Goal: Communication & Community: Answer question/provide support

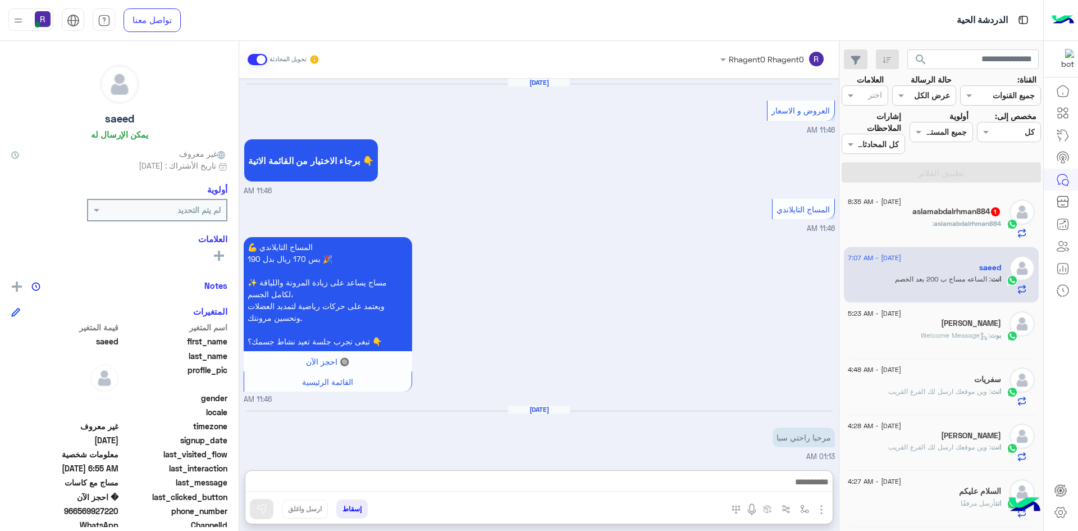
scroll to position [1237, 0]
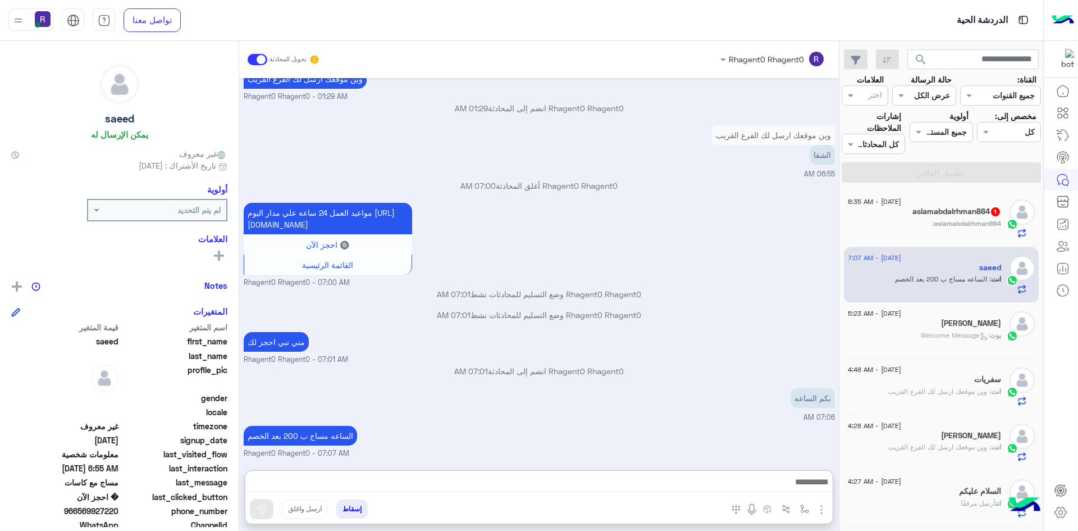
click at [995, 219] on span "aslamabdalrhman884" at bounding box center [967, 223] width 67 height 8
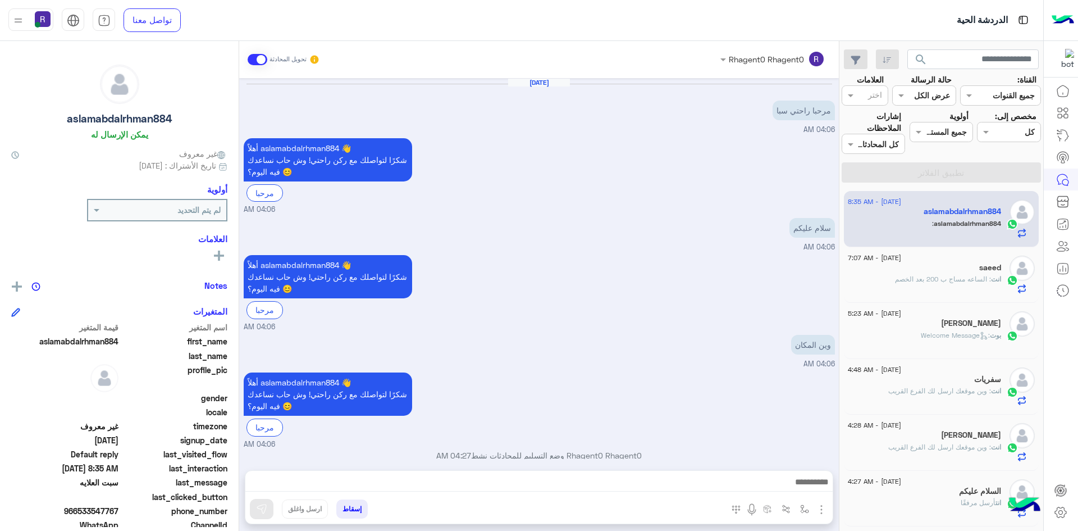
scroll to position [748, 0]
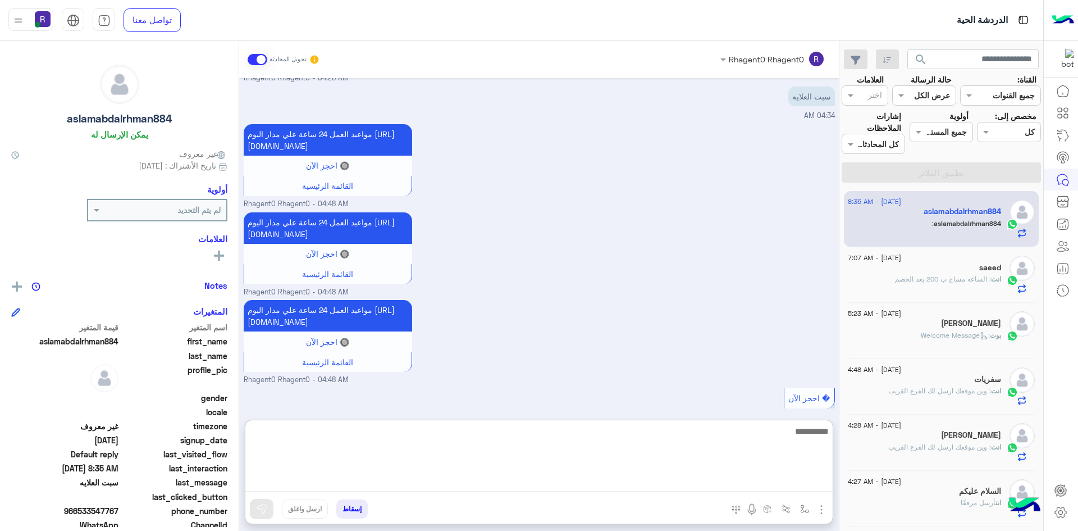
click at [605, 483] on textarea at bounding box center [538, 457] width 587 height 67
type textarea "**********"
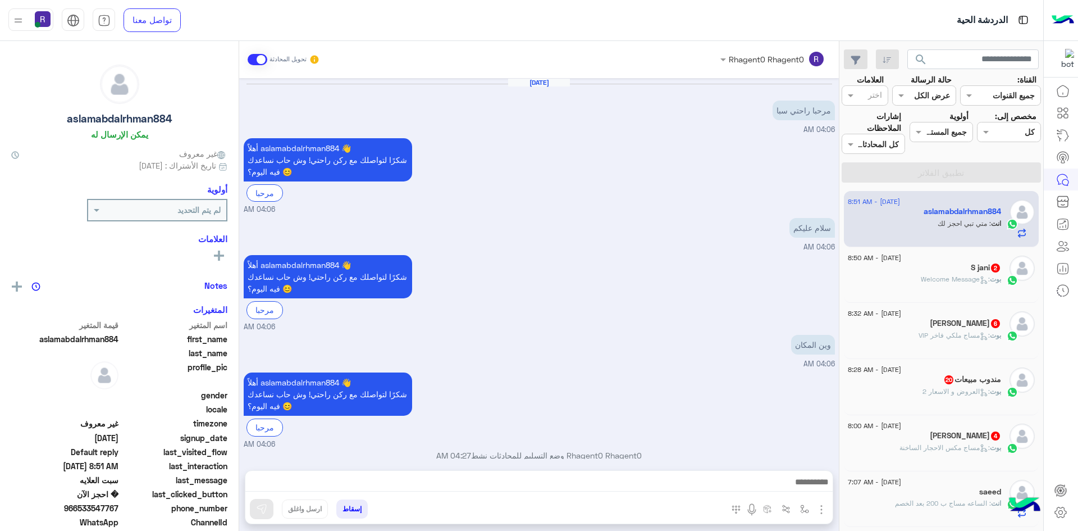
scroll to position [784, 0]
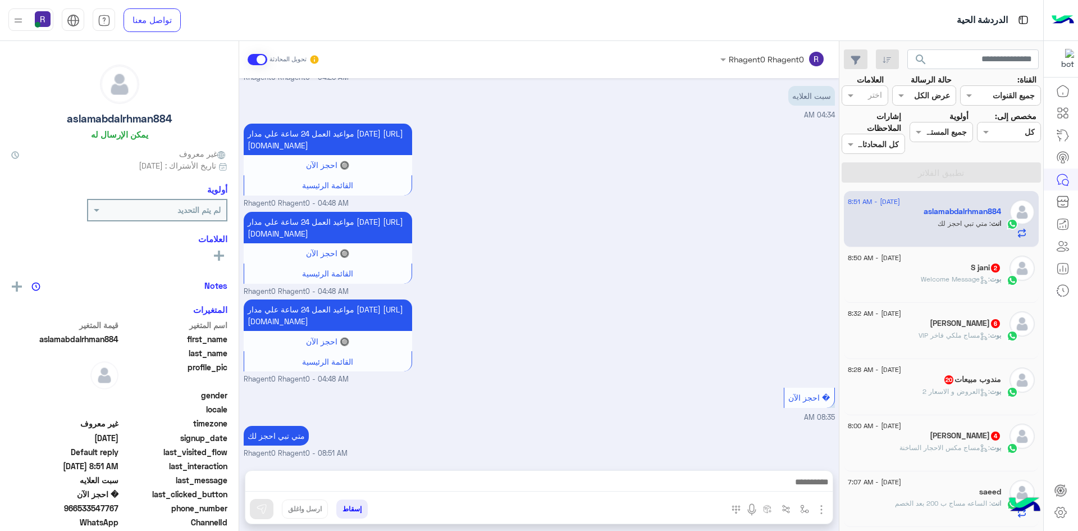
click at [962, 272] on div "S jani 2" at bounding box center [924, 269] width 153 height 12
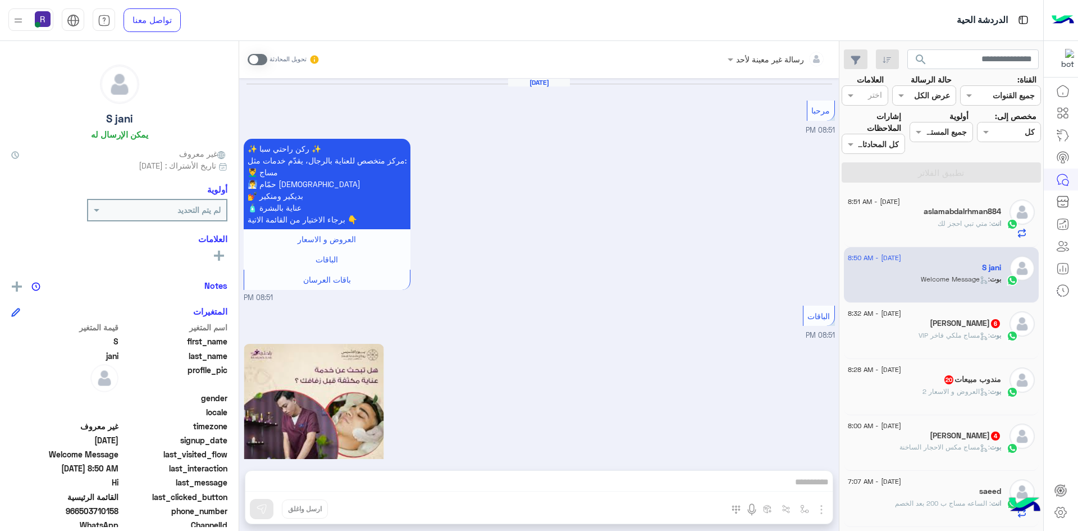
scroll to position [1161, 0]
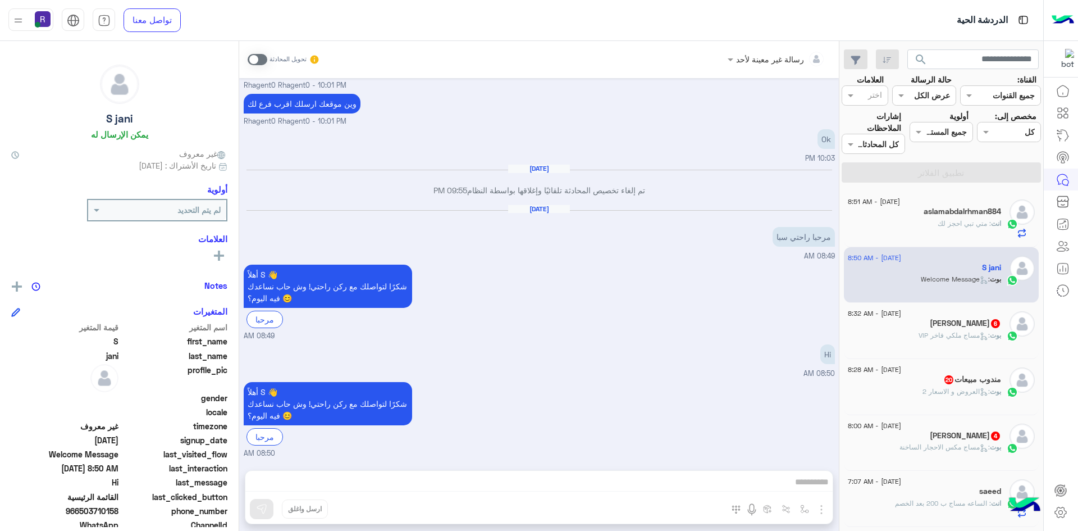
drag, startPoint x: 259, startPoint y: 60, endPoint x: 266, endPoint y: 60, distance: 6.7
click at [261, 60] on span at bounding box center [258, 59] width 20 height 11
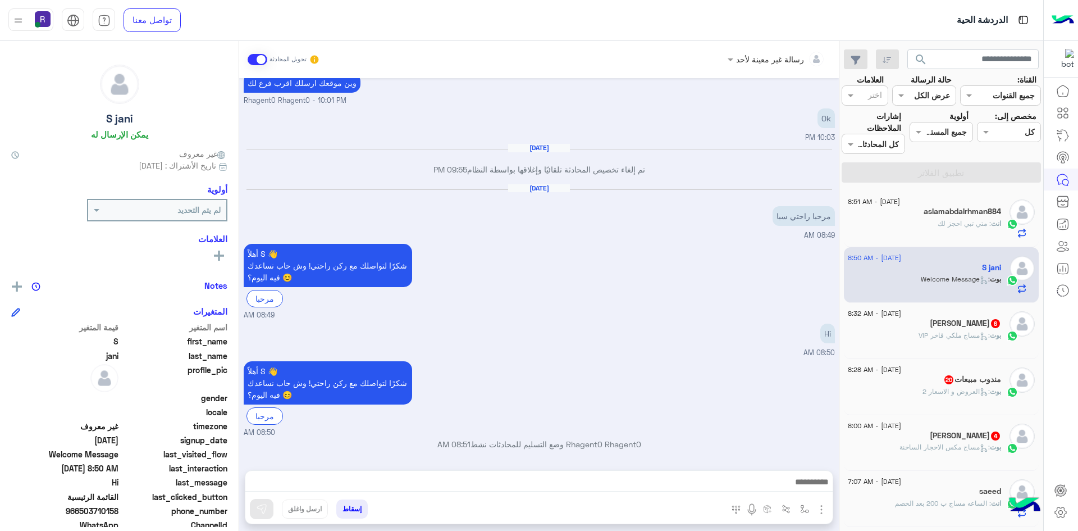
click at [822, 510] on img "button" at bounding box center [821, 509] width 13 height 13
click at [796, 482] on span "الصور" at bounding box center [800, 485] width 21 height 13
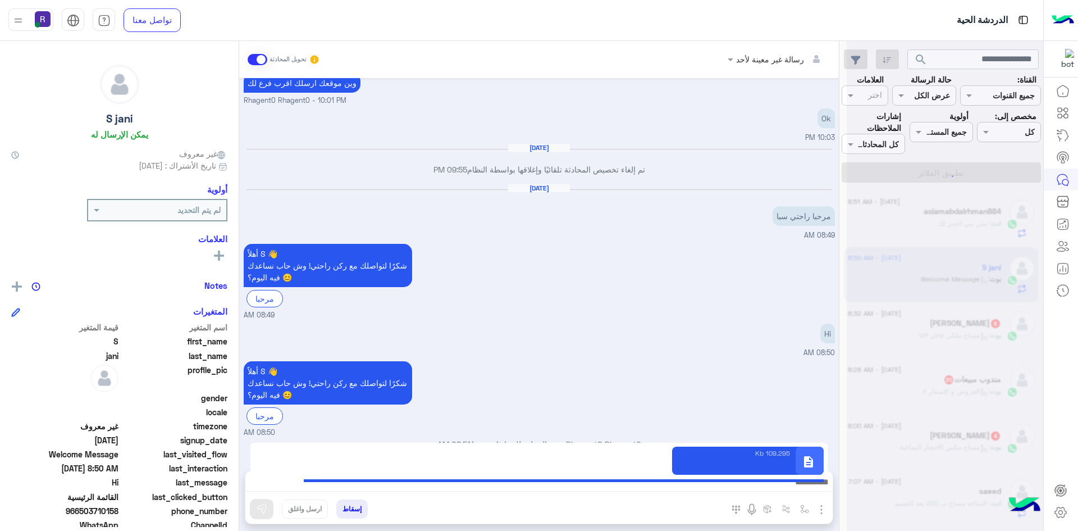
click at [544, 222] on div "Aug 31, 2025 مرحبا راحتي سبا 08:49 AM" at bounding box center [539, 212] width 591 height 57
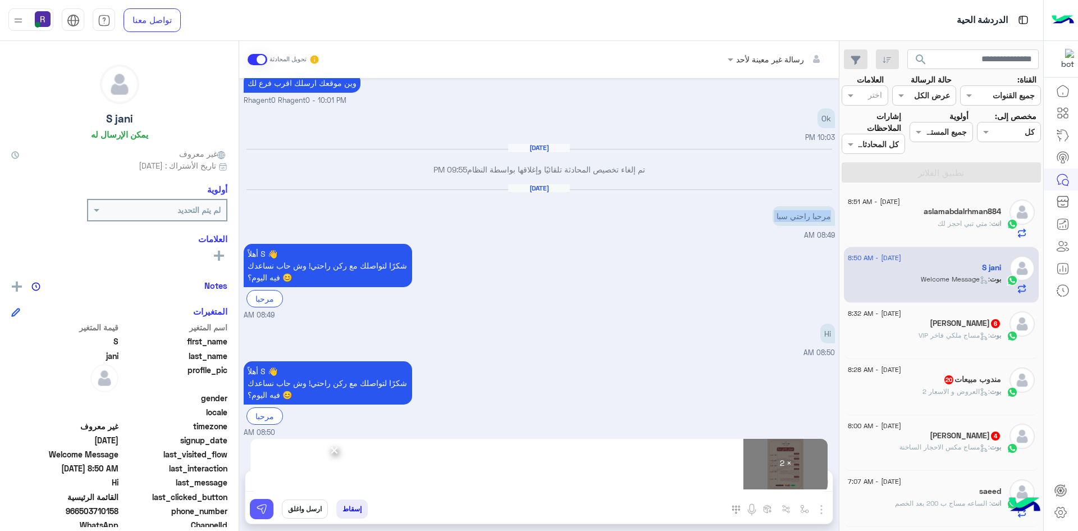
click at [267, 504] on button at bounding box center [262, 509] width 24 height 20
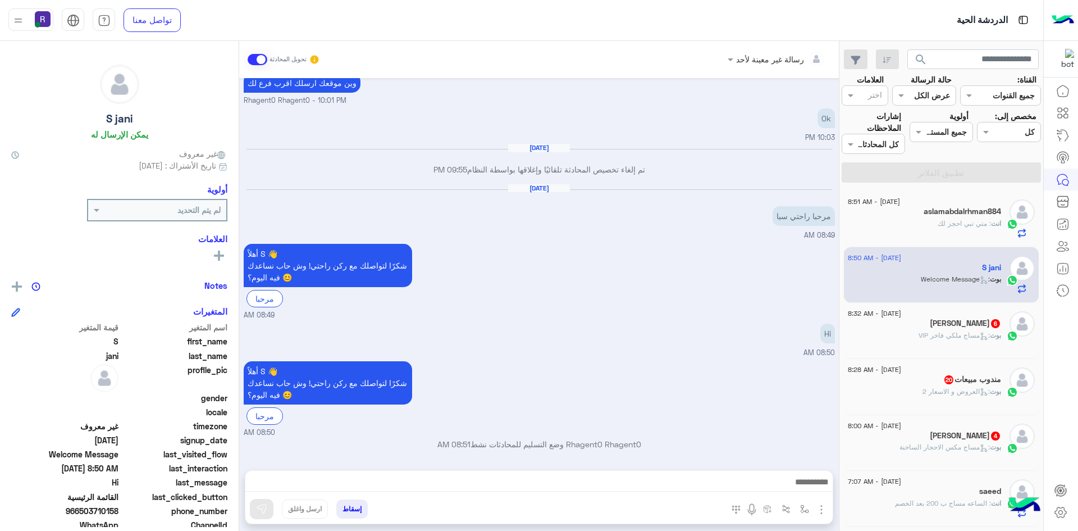
click at [533, 188] on h6 "[DATE]" at bounding box center [539, 188] width 62 height 8
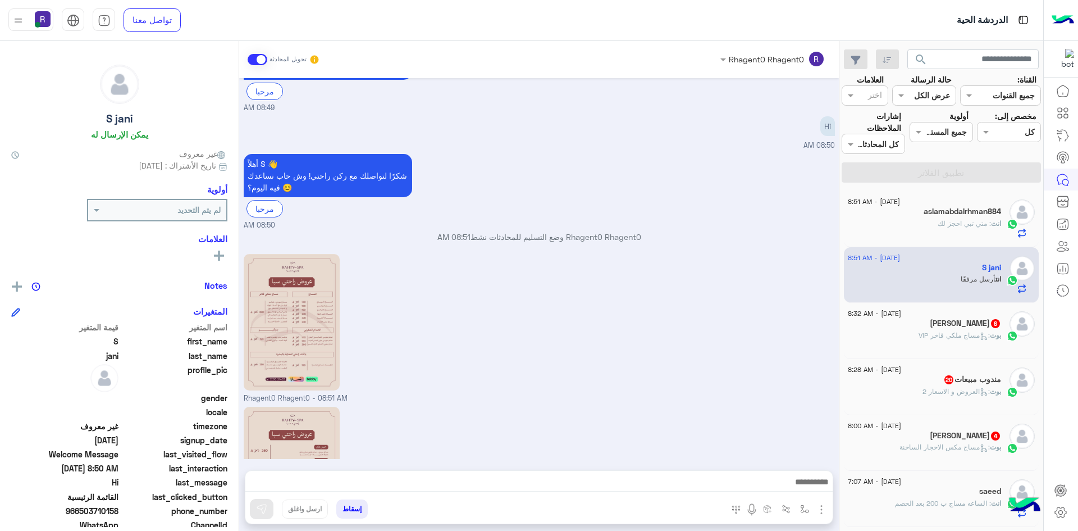
scroll to position [1508, 0]
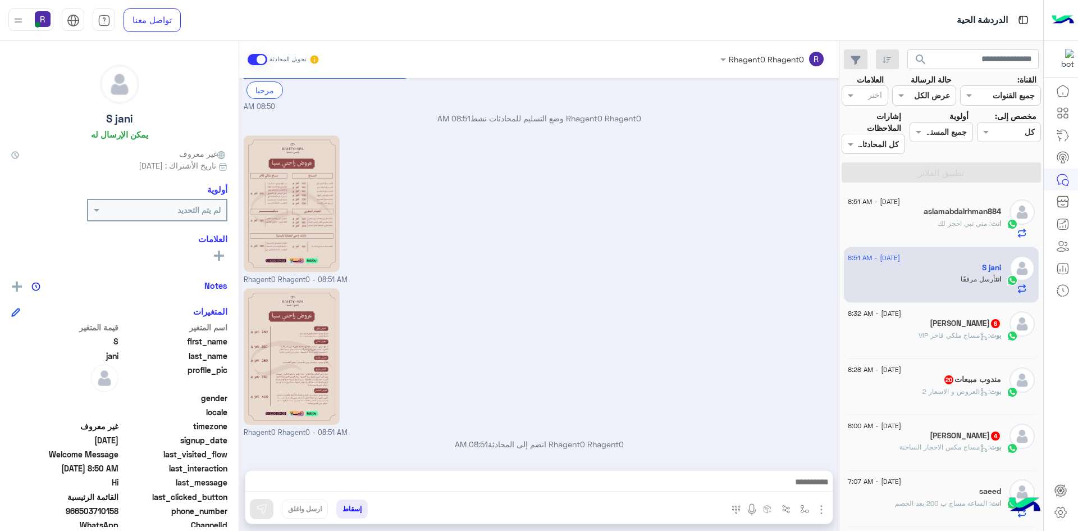
click at [983, 338] on icon at bounding box center [984, 336] width 8 height 8
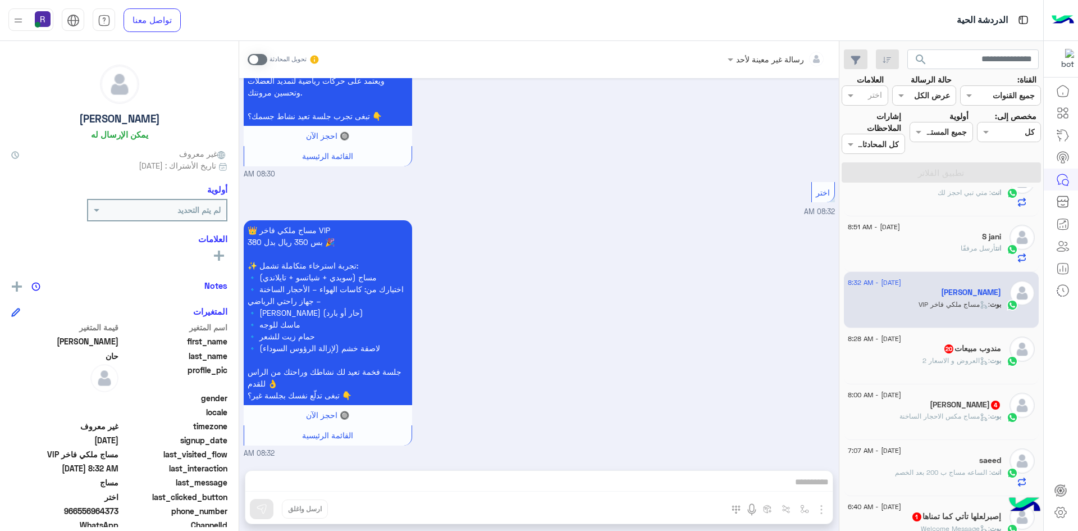
scroll to position [56, 0]
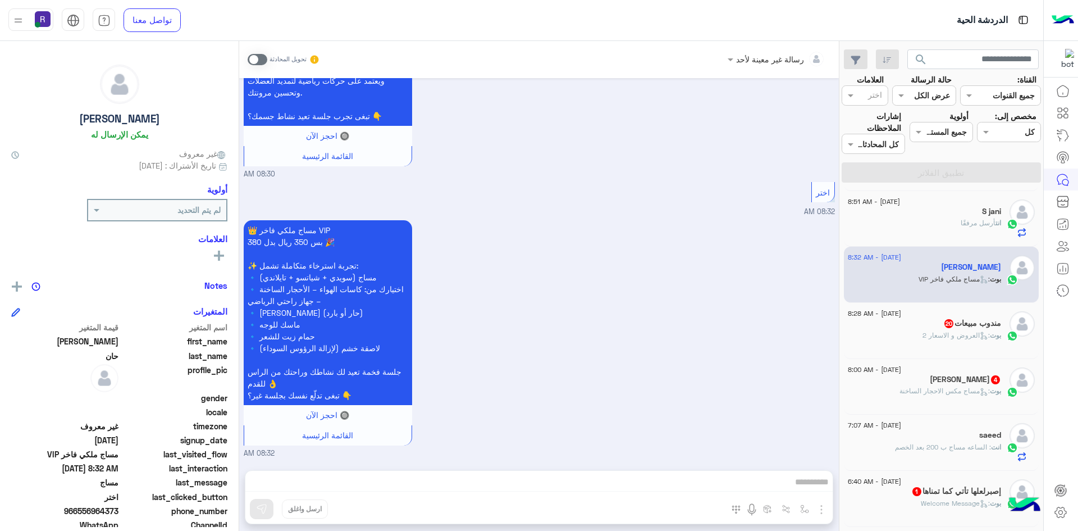
click at [976, 341] on div "بوت : العروض و الاسعار 2" at bounding box center [924, 340] width 153 height 20
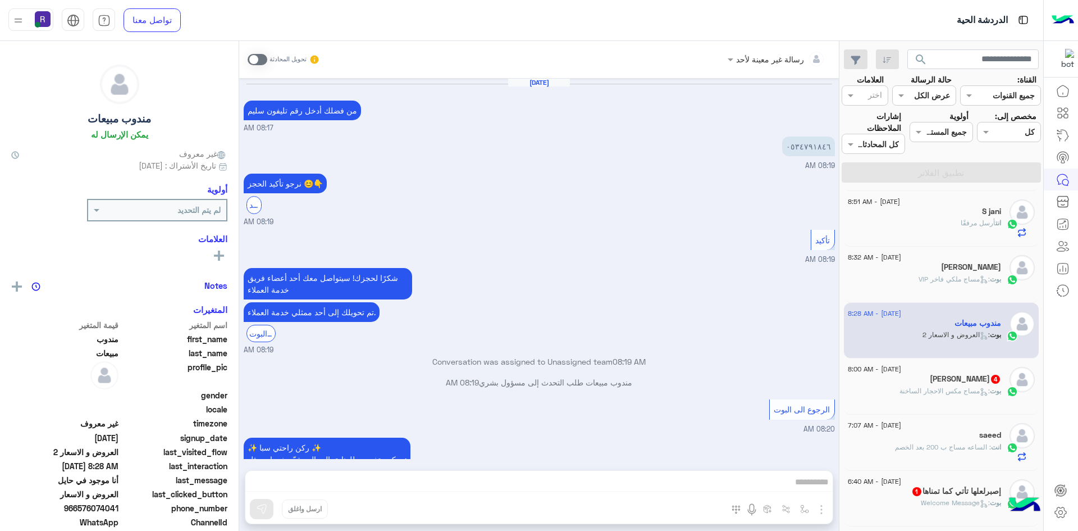
scroll to position [961, 0]
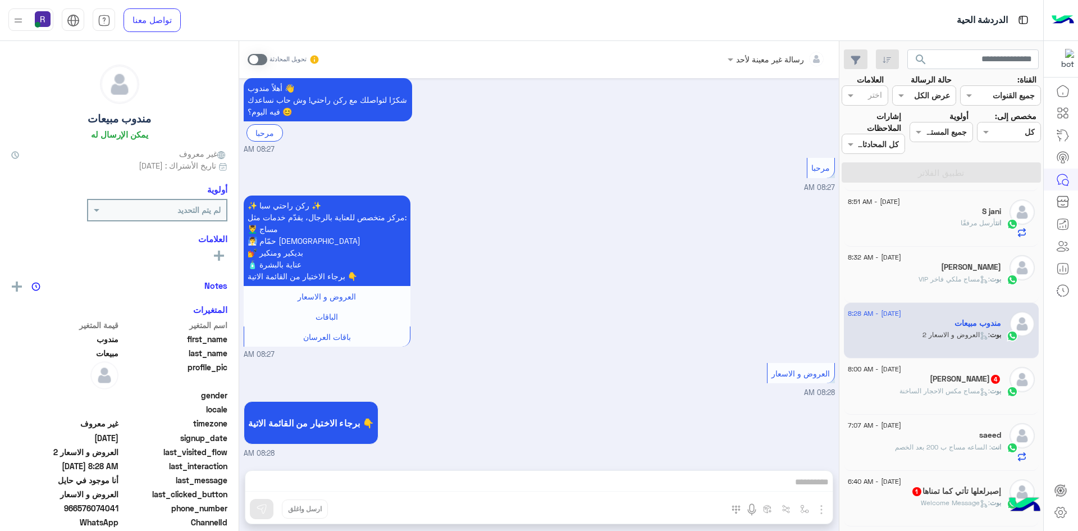
click at [271, 58] on small "تحويل المحادثة" at bounding box center [288, 59] width 37 height 9
click at [251, 58] on span at bounding box center [258, 59] width 20 height 11
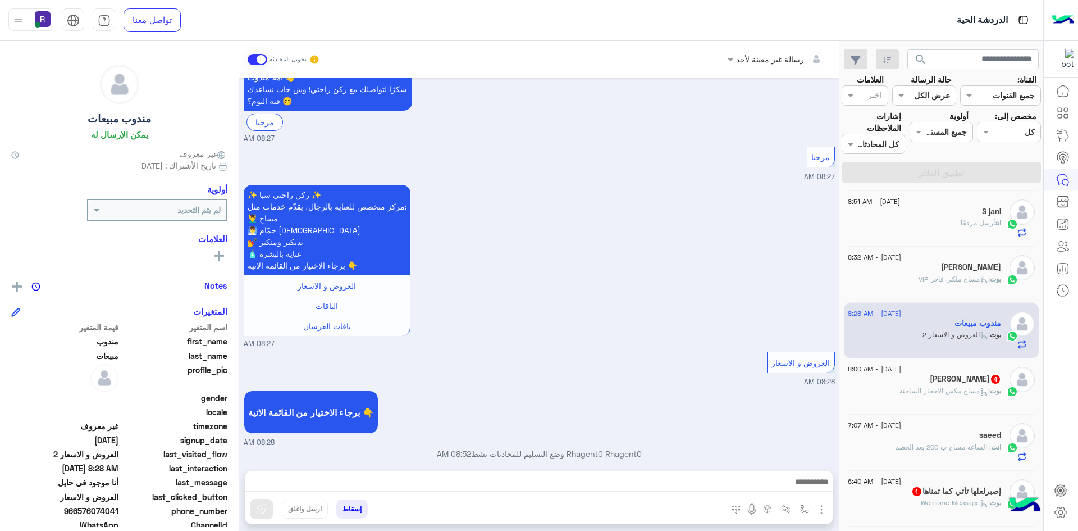
scroll to position [981, 0]
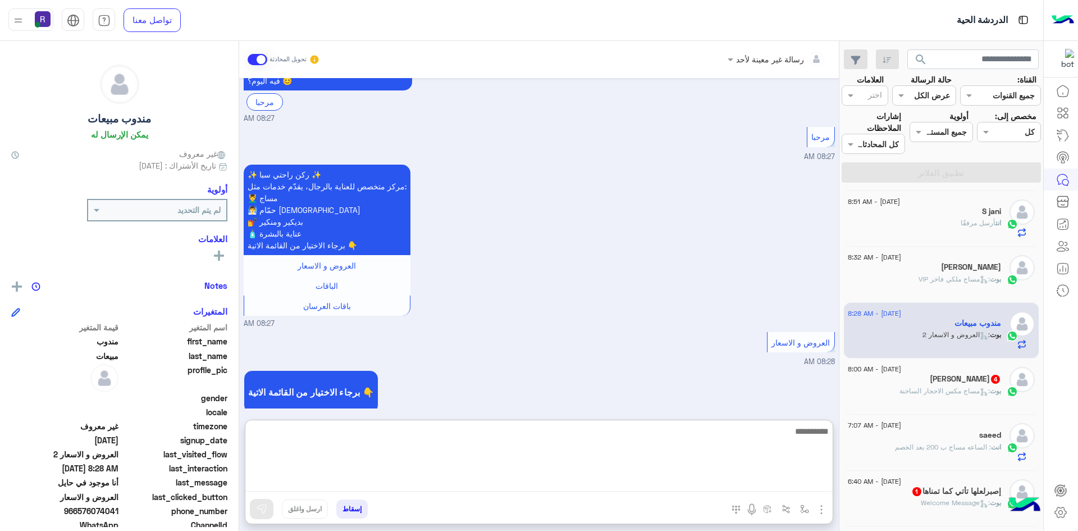
click at [747, 481] on textarea at bounding box center [538, 457] width 587 height 67
paste textarea "*"
type textarea "**********"
click at [748, 437] on textarea "**********" at bounding box center [538, 457] width 587 height 67
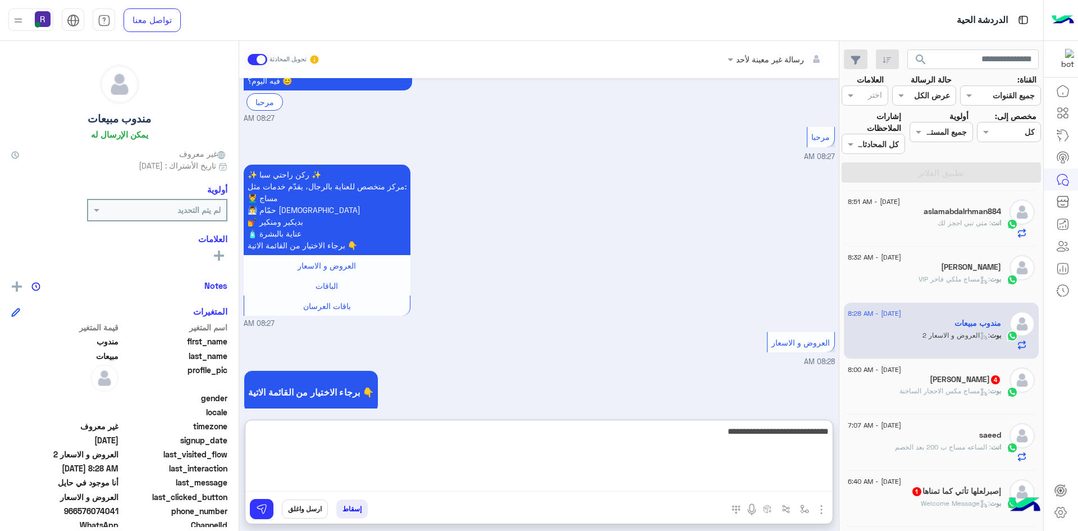
click at [748, 437] on textarea "**********" at bounding box center [538, 457] width 587 height 67
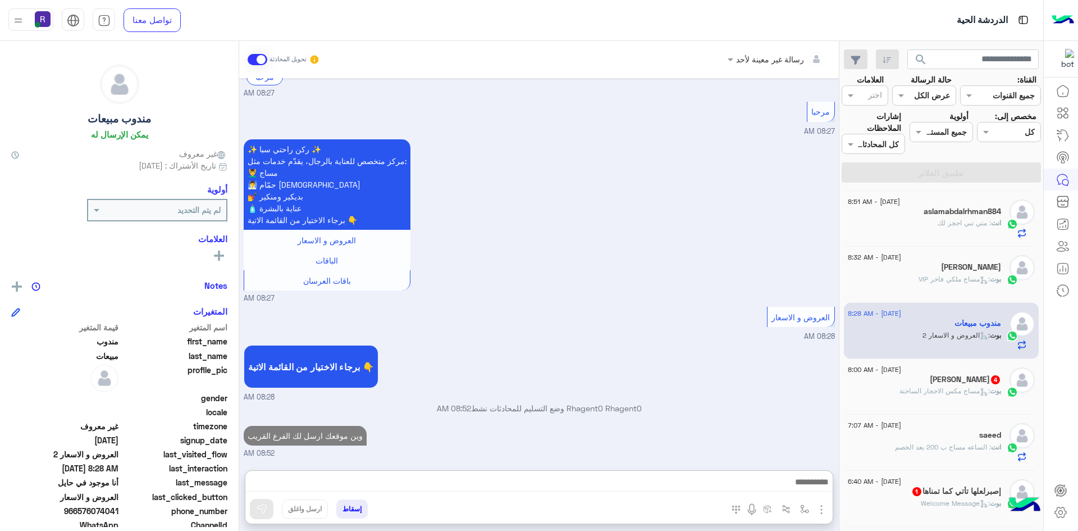
click at [914, 390] on span ": مساج مكس الاحجار الساخنة" at bounding box center [945, 390] width 90 height 8
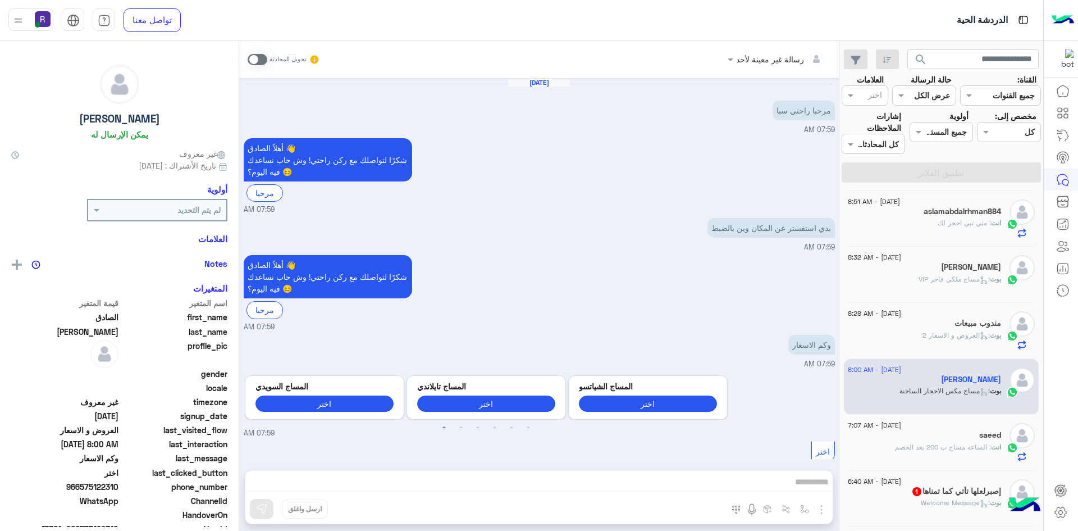
scroll to position [248, 0]
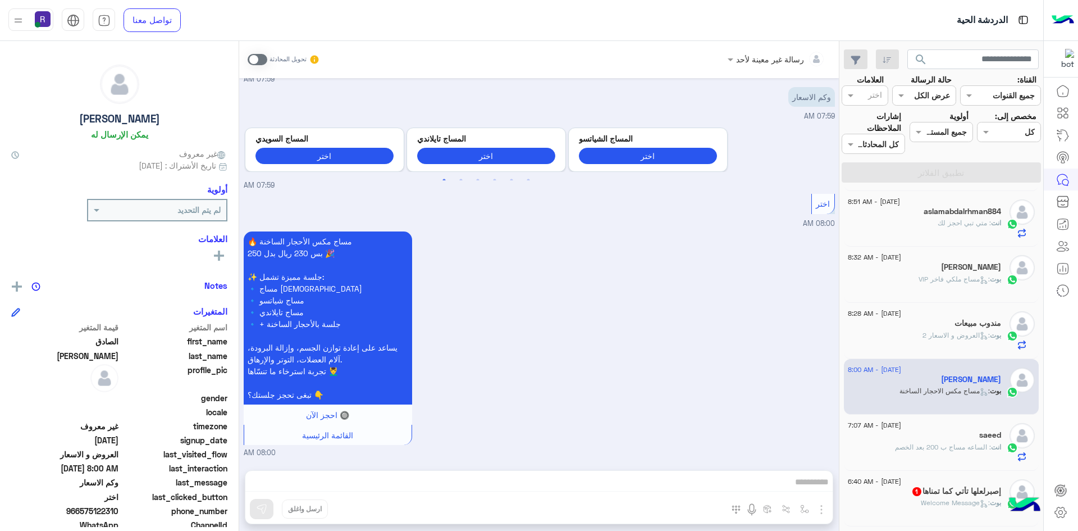
click at [250, 57] on span at bounding box center [258, 59] width 20 height 11
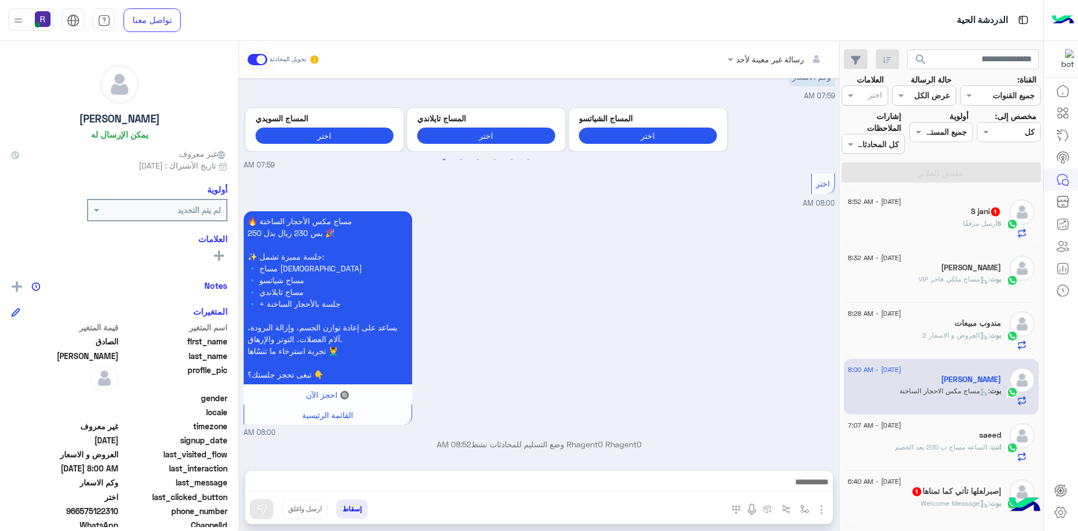
click at [819, 507] on img "button" at bounding box center [821, 509] width 13 height 13
click at [808, 491] on span "الصور" at bounding box center [800, 485] width 21 height 13
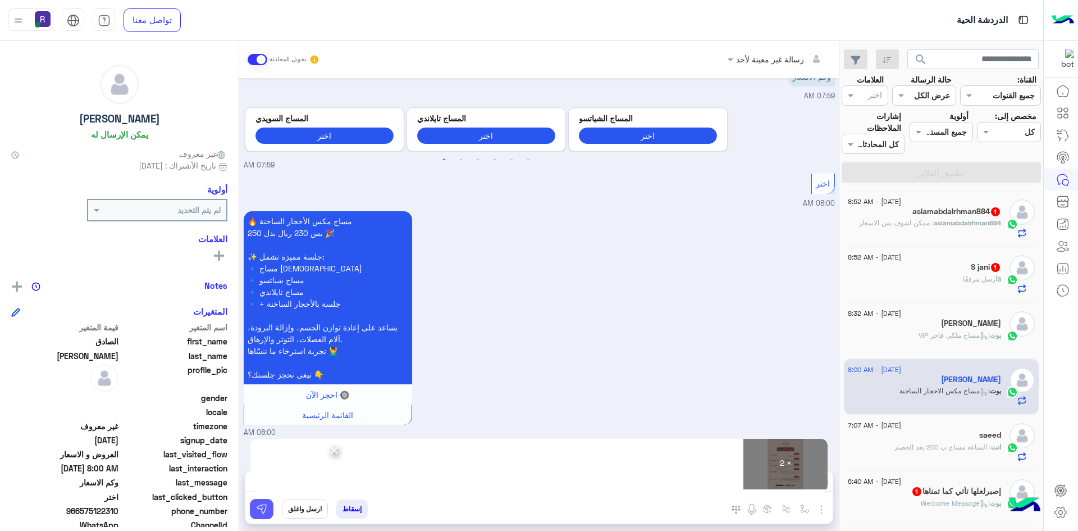
click at [270, 508] on button at bounding box center [262, 509] width 24 height 20
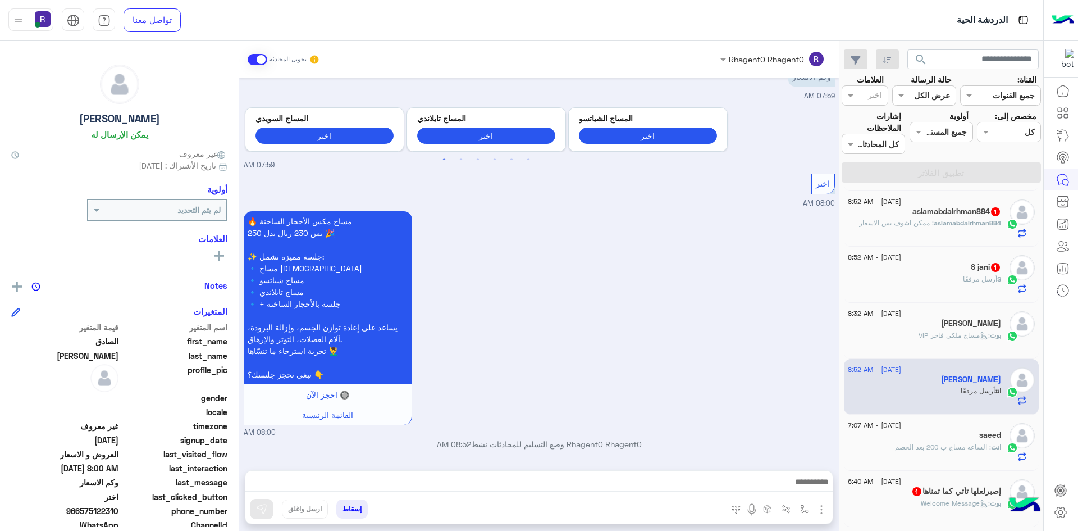
scroll to position [614, 0]
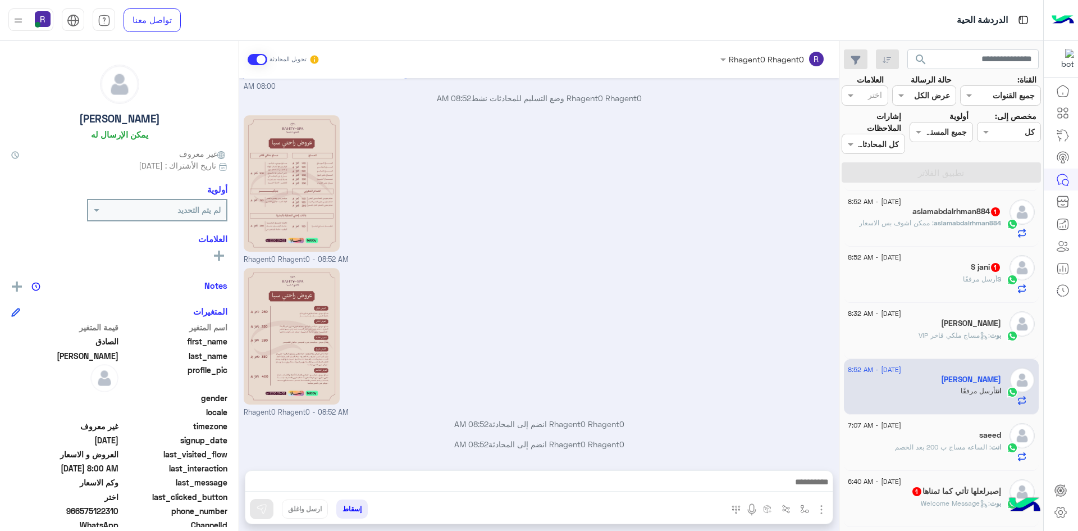
click at [929, 222] on span ": ممكن اشوف بس الاسعار" at bounding box center [896, 222] width 75 height 8
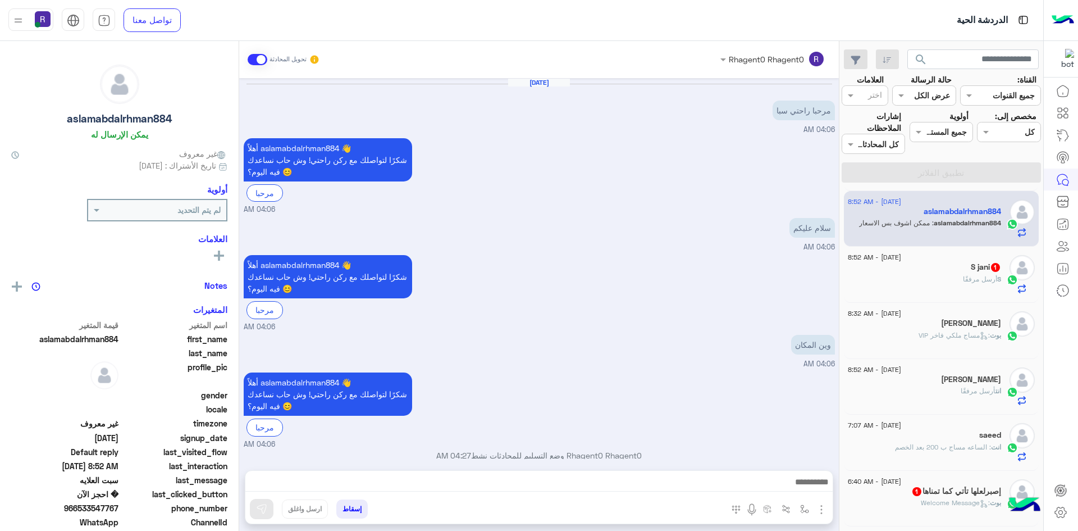
scroll to position [821, 0]
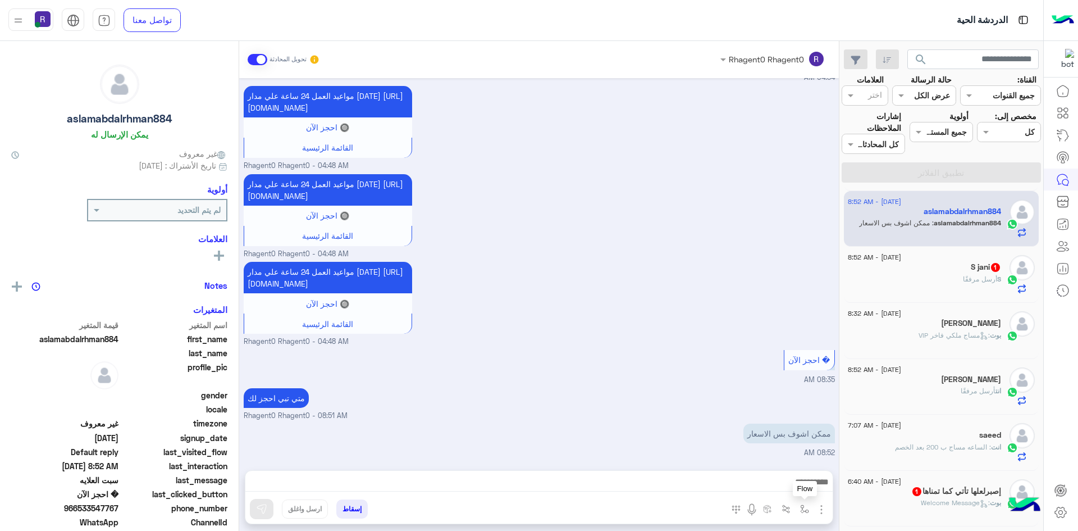
click at [807, 509] on img "button" at bounding box center [804, 508] width 9 height 9
click at [823, 504] on img "button" at bounding box center [821, 509] width 13 height 13
click at [803, 484] on span "الصور" at bounding box center [800, 485] width 21 height 13
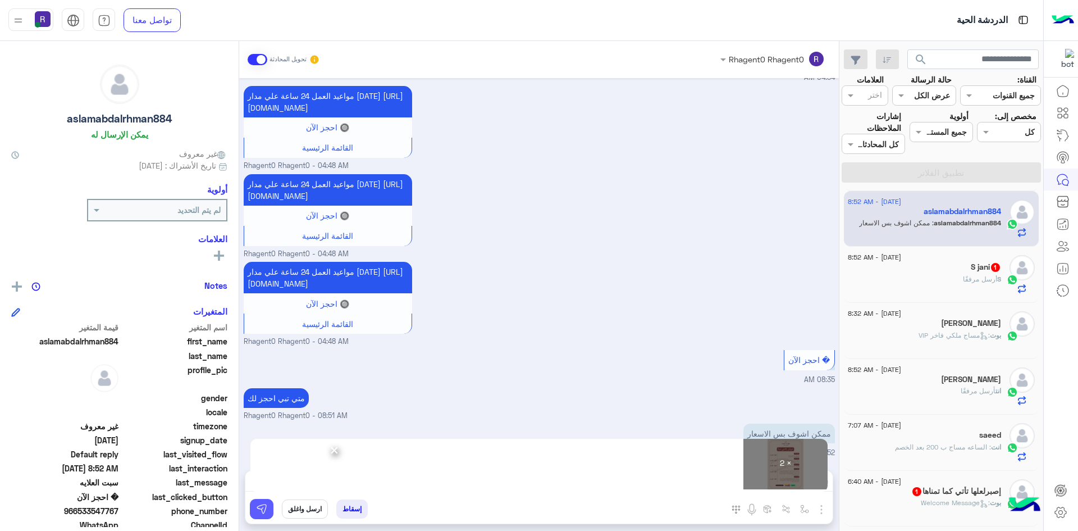
click at [270, 504] on button at bounding box center [262, 509] width 24 height 20
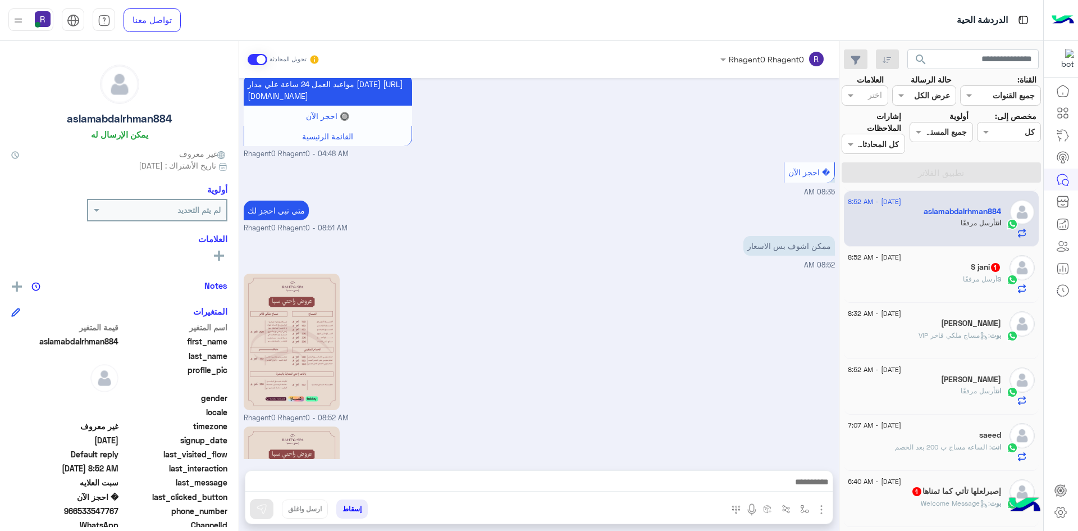
scroll to position [1126, 0]
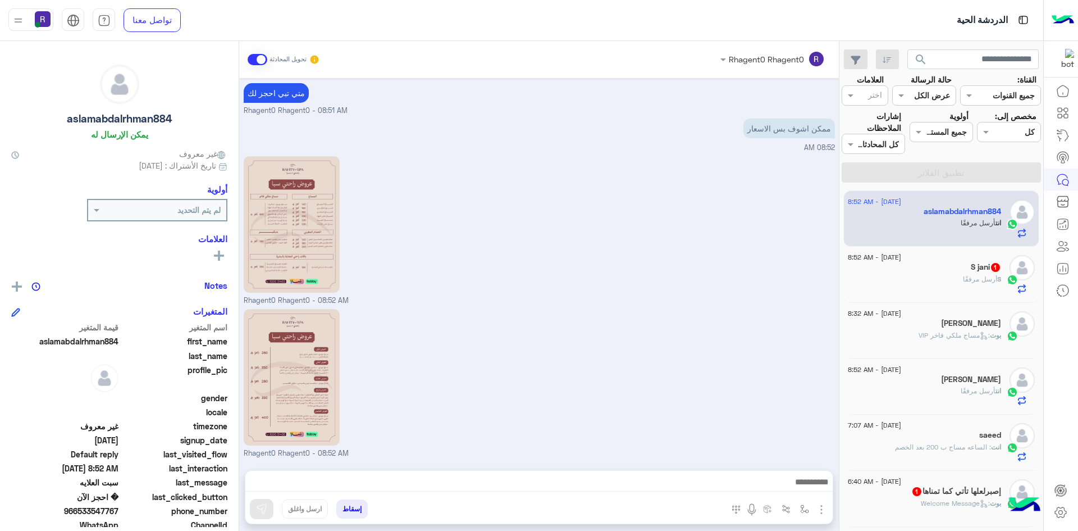
click at [978, 285] on div "S أرسل مرفقًا" at bounding box center [924, 284] width 153 height 20
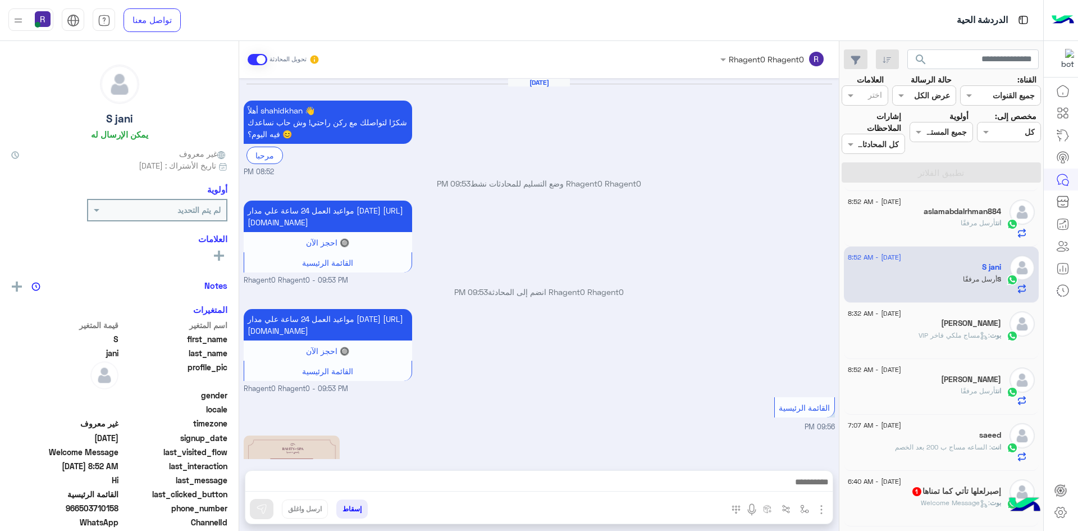
scroll to position [1065, 0]
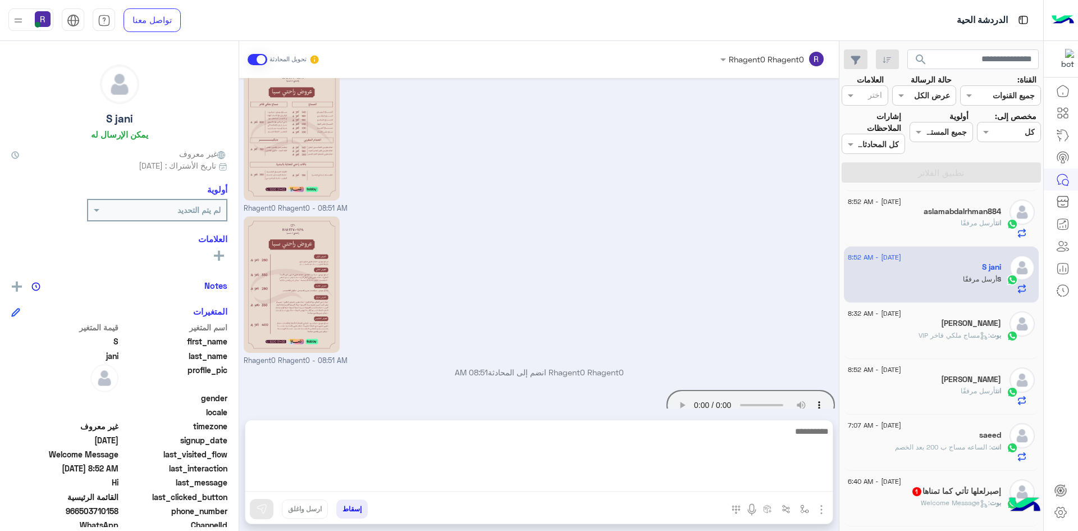
click at [668, 489] on textarea at bounding box center [538, 457] width 587 height 67
paste textarea "**********"
type textarea "**********"
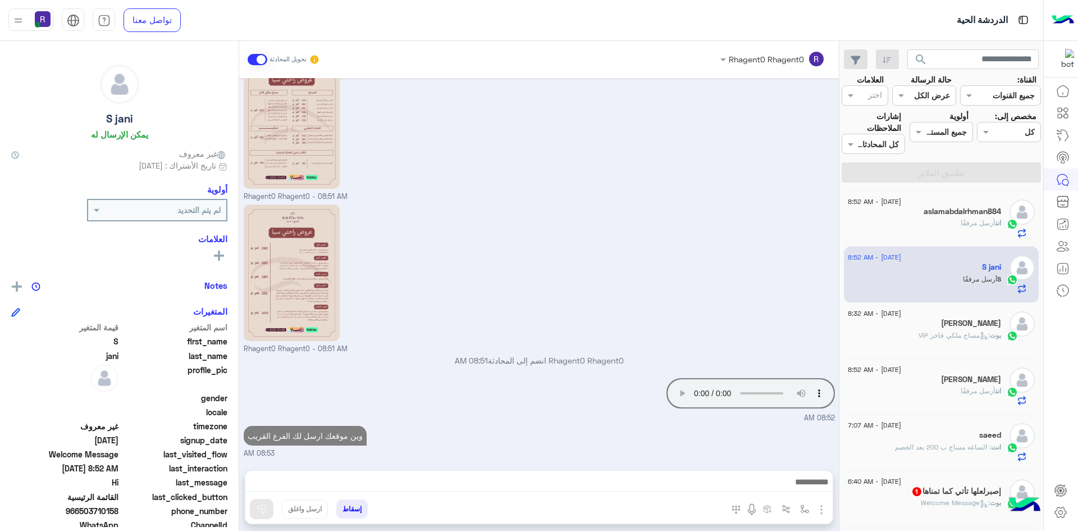
click at [676, 216] on div "Rhagent0 Rhagent0 - 08:51 AM" at bounding box center [539, 278] width 591 height 153
drag, startPoint x: 839, startPoint y: 270, endPoint x: 841, endPoint y: 254, distance: 15.8
click at [841, 254] on mat-drawer-container "search القناة: القناه جميع القنوات حالة الرسالة القناه عرض الكل العلامات اختر م…" at bounding box center [522, 288] width 1044 height 494
click at [788, 264] on div "Rhagent0 Rhagent0 - 08:51 AM" at bounding box center [539, 278] width 591 height 153
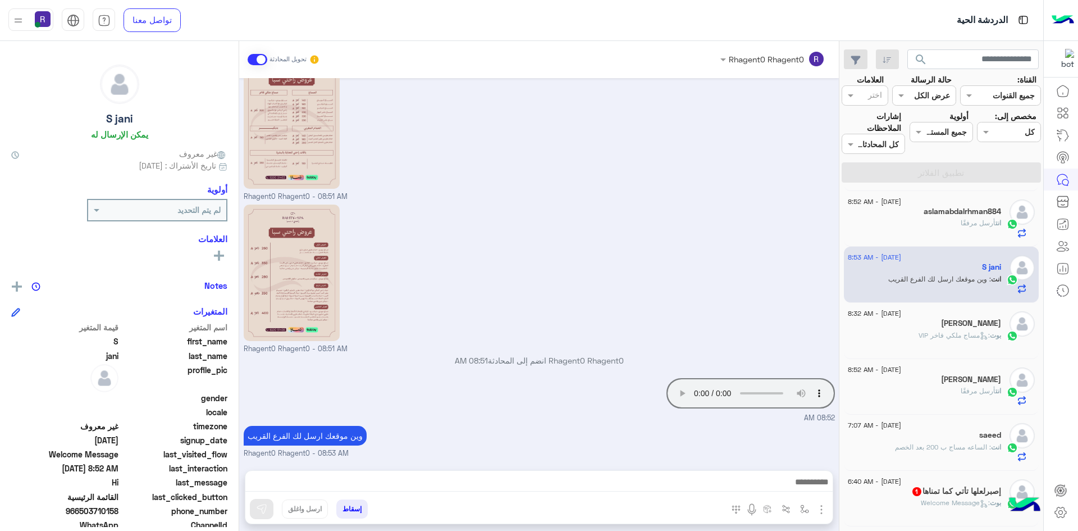
scroll to position [0, 0]
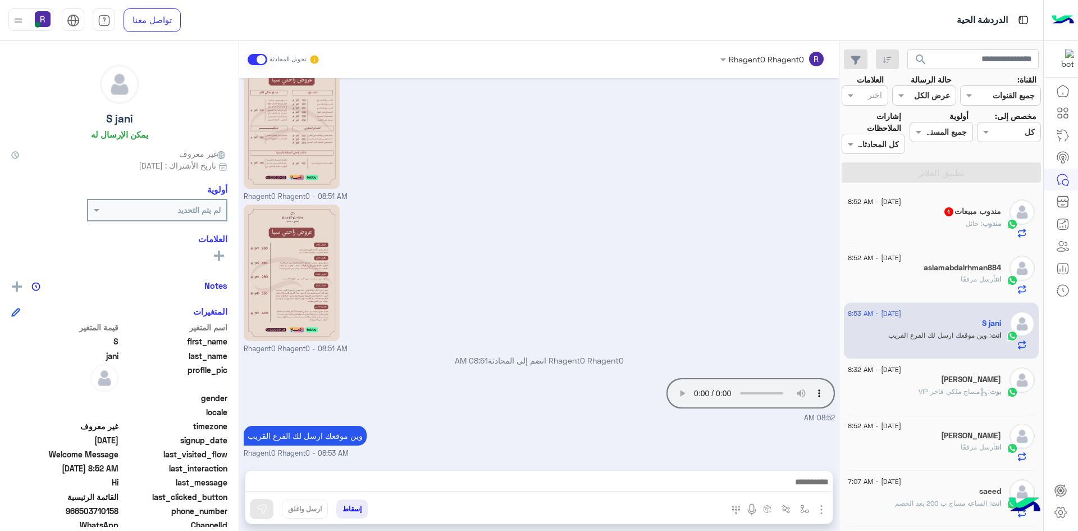
drag, startPoint x: 845, startPoint y: 235, endPoint x: 845, endPoint y: 202, distance: 33.7
click at [845, 202] on div "31 August - 8:52 AM مندوب مبيعات 1 مندوب : حائل 31 August - 8:52 AM aslamabdalr…" at bounding box center [942, 361] width 204 height 348
click at [1036, 224] on div "31 August - 8:52 AM مندوب مبيعات 1 مندوب : حائل" at bounding box center [941, 219] width 195 height 56
click at [973, 220] on span ": حائل" at bounding box center [974, 223] width 17 height 8
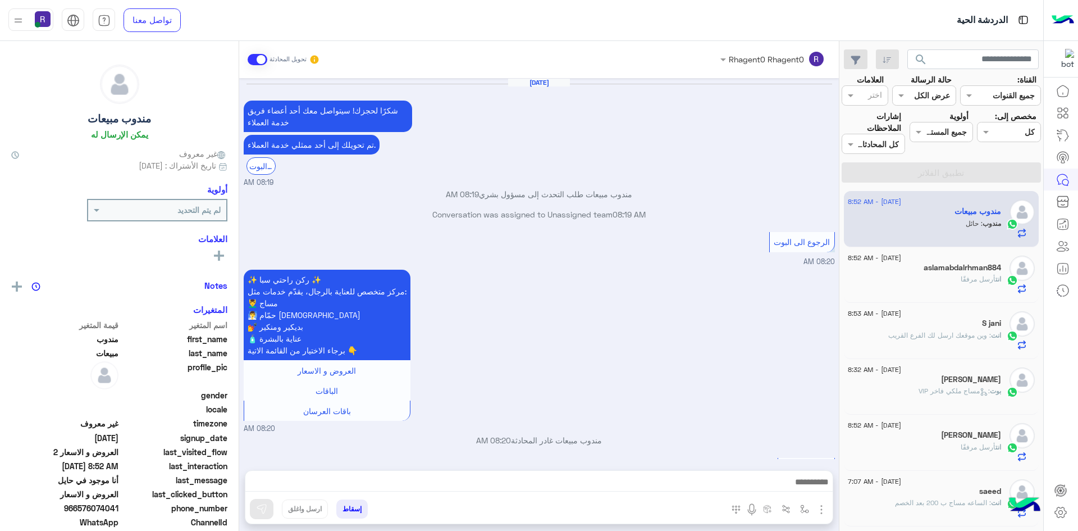
scroll to position [908, 0]
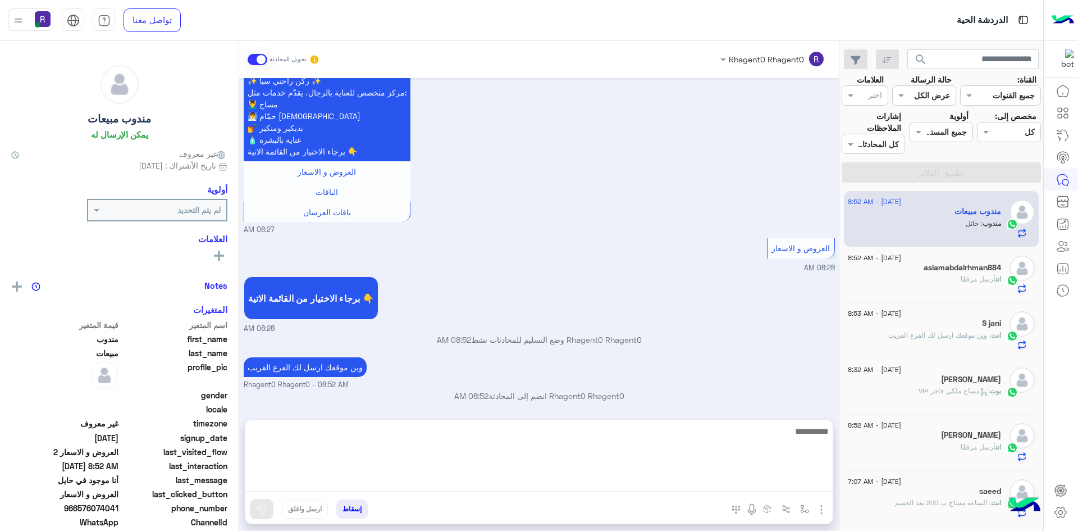
click at [805, 482] on textarea at bounding box center [538, 457] width 587 height 67
click at [805, 482] on textarea "******" at bounding box center [538, 457] width 587 height 67
type textarea "**********"
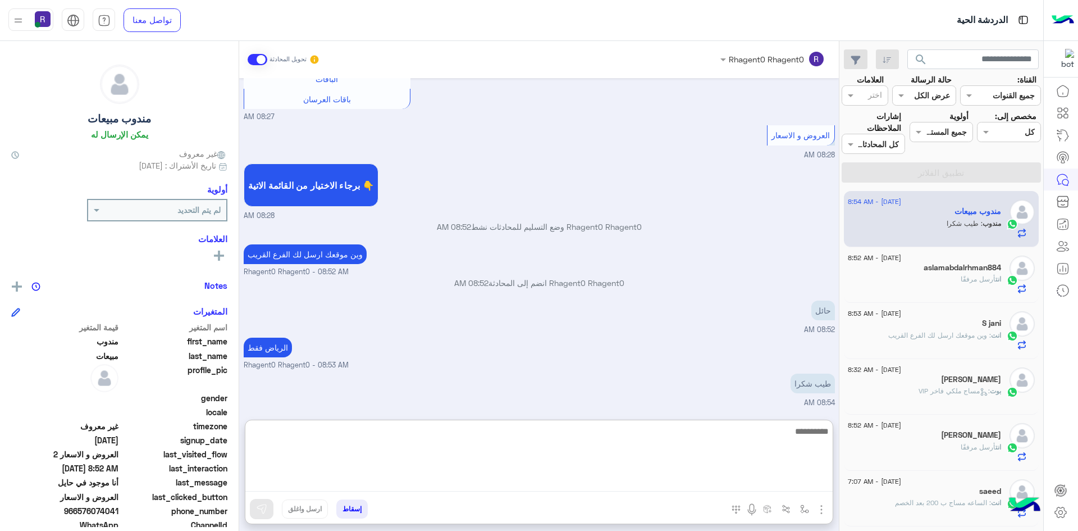
scroll to position [1031, 0]
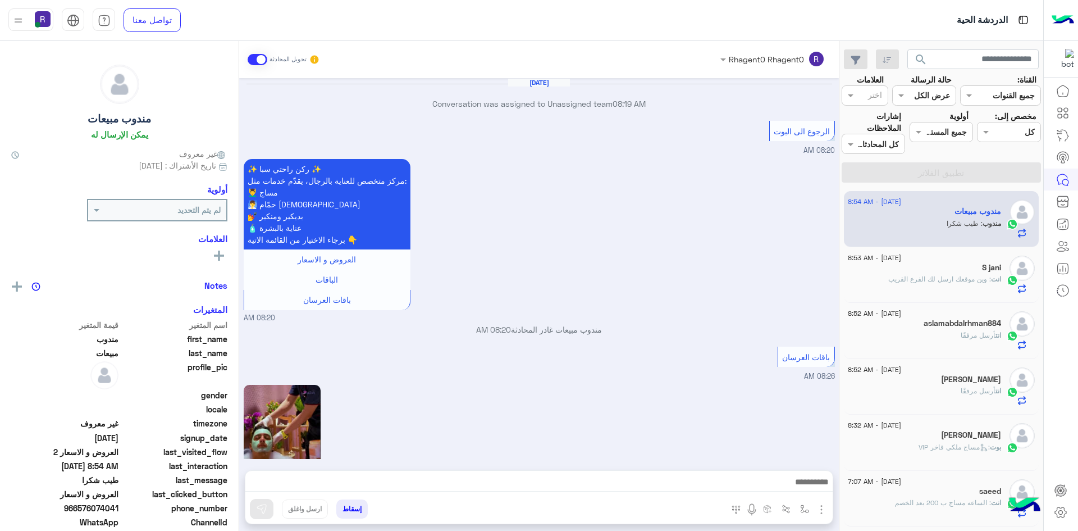
scroll to position [870, 0]
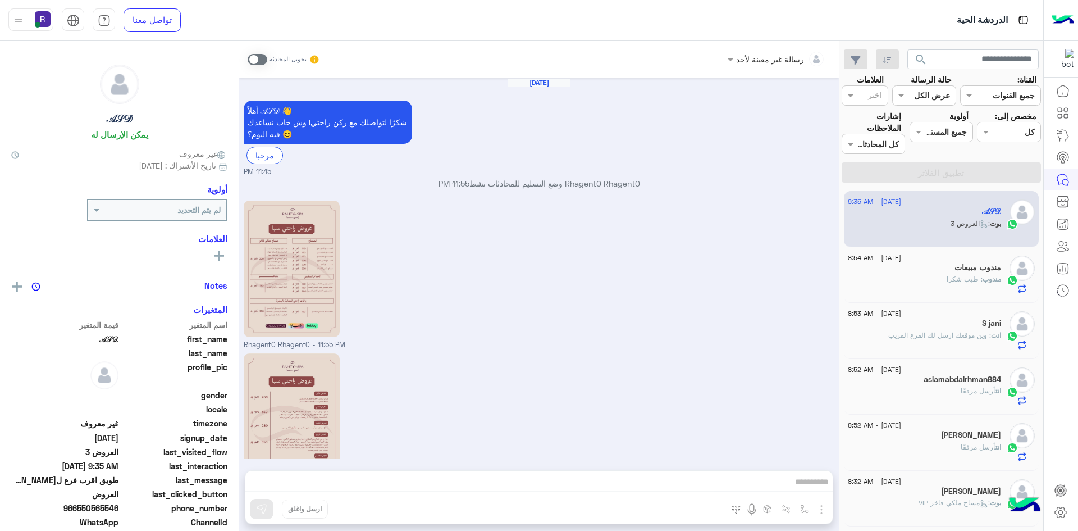
scroll to position [1219, 0]
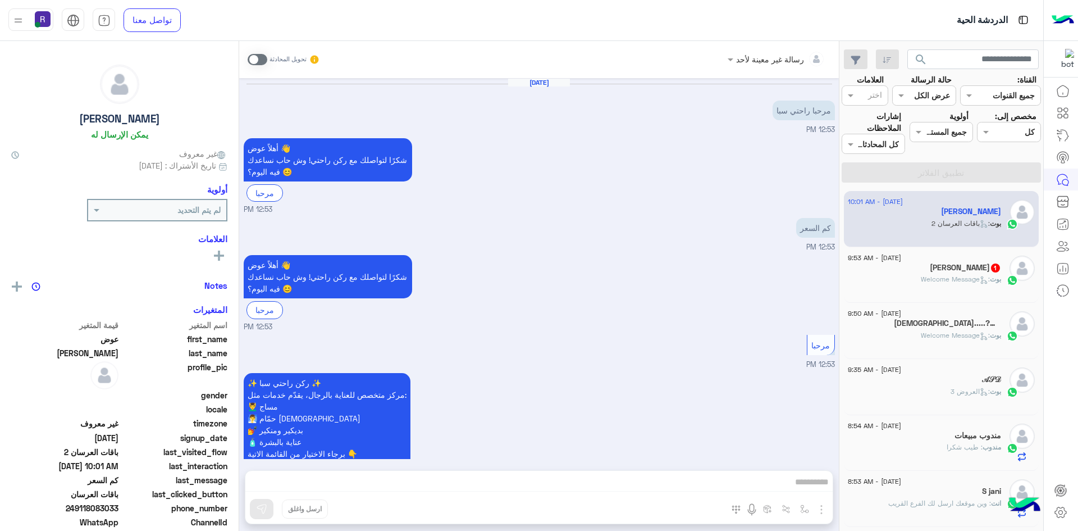
scroll to position [782, 0]
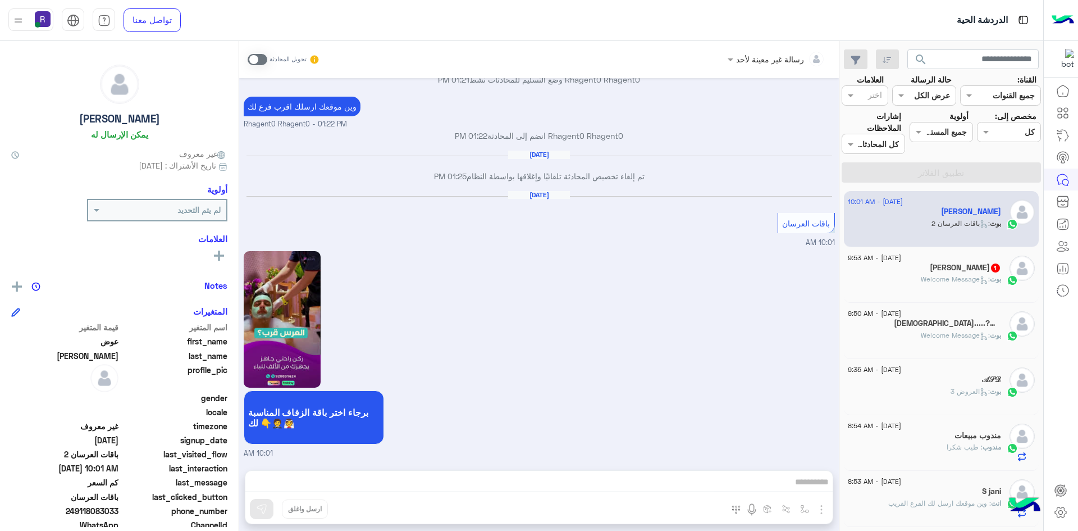
click at [582, 271] on div "برجاء اختر باقة الزفاف المناسبة لك 👇🤵👰 10:01 AM" at bounding box center [539, 353] width 591 height 211
click at [992, 270] on h5 "[PERSON_NAME] 1" at bounding box center [965, 268] width 71 height 10
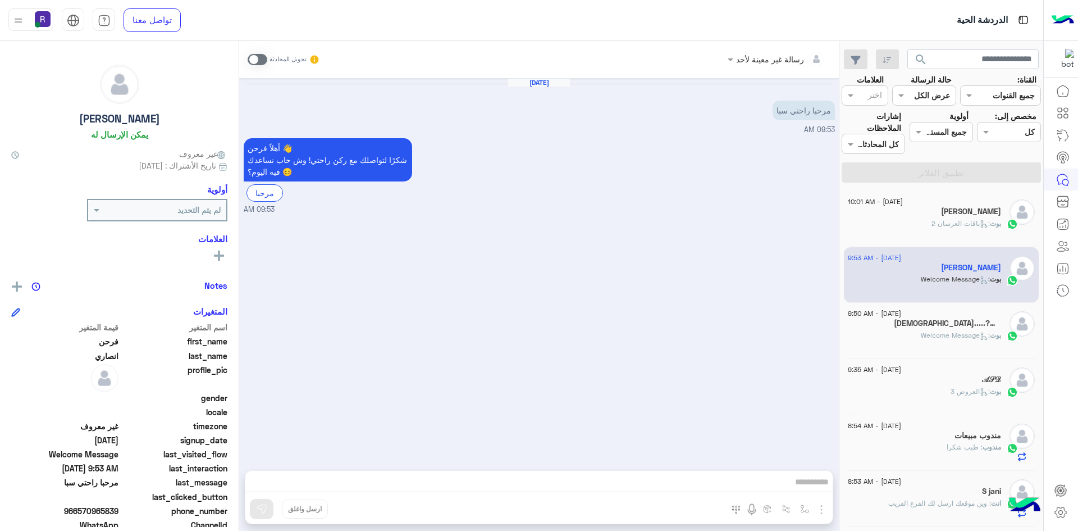
click at [257, 63] on span at bounding box center [258, 59] width 20 height 11
click at [825, 511] on img "button" at bounding box center [821, 509] width 13 height 13
click at [805, 484] on span "الصور" at bounding box center [800, 485] width 21 height 13
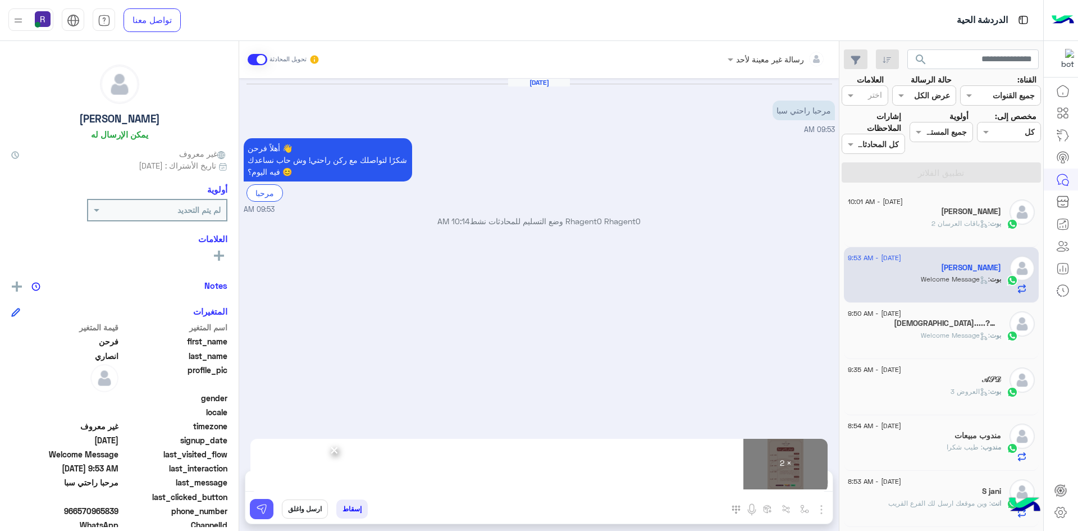
click at [263, 512] on img at bounding box center [261, 508] width 11 height 11
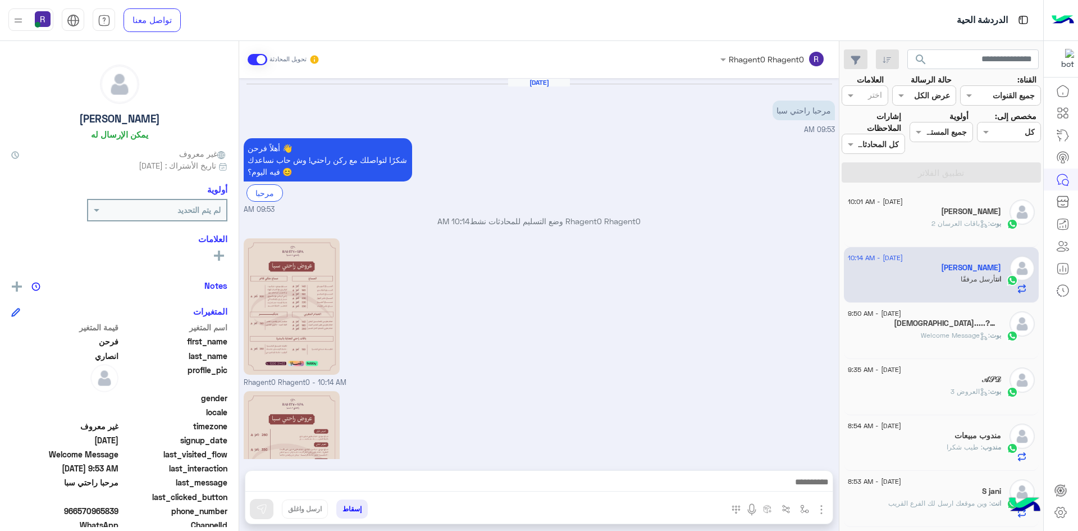
scroll to position [102, 0]
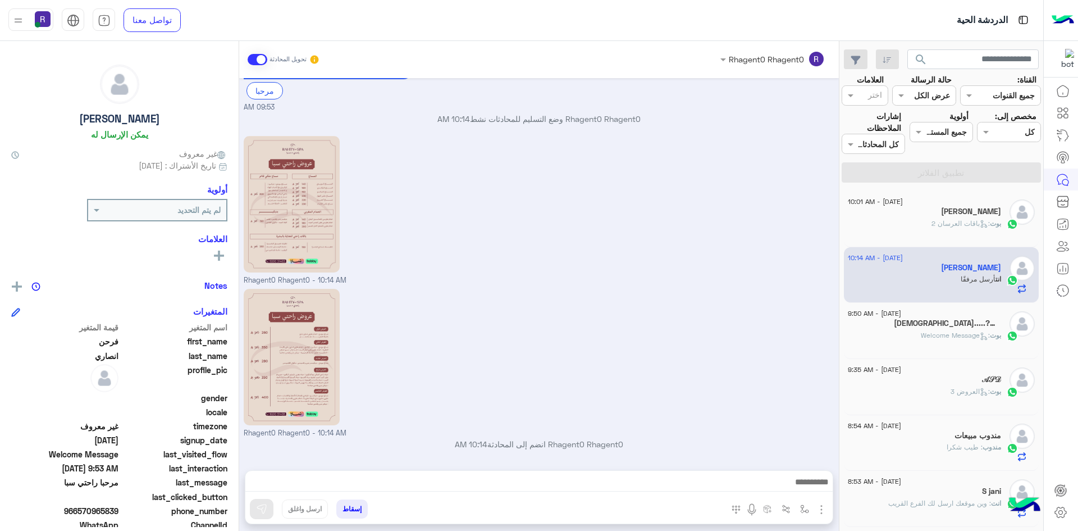
click at [935, 331] on span "بوت : Welcome Message" at bounding box center [961, 335] width 80 height 8
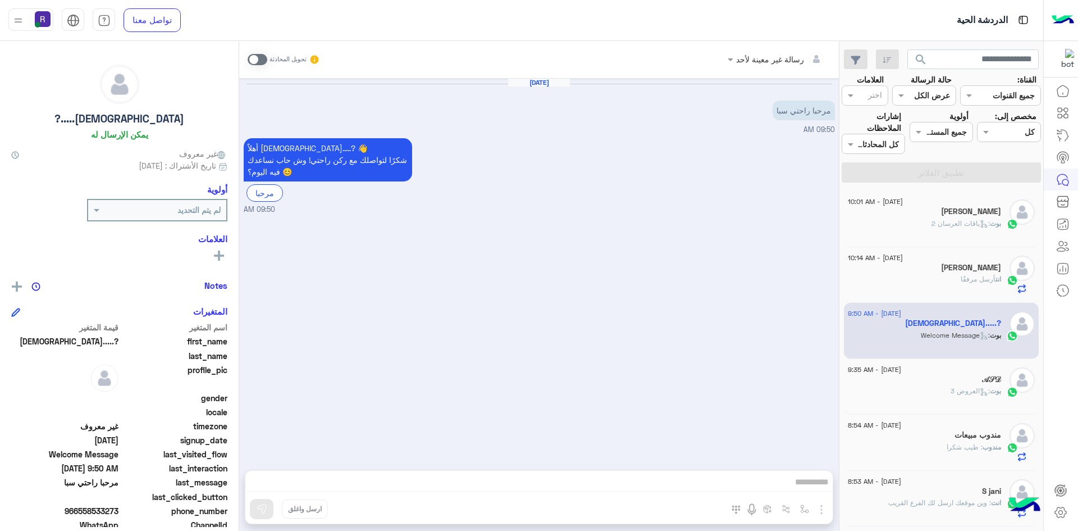
click at [257, 54] on span at bounding box center [258, 59] width 20 height 11
click at [819, 506] on img "button" at bounding box center [821, 509] width 13 height 13
click at [804, 485] on span "الصور" at bounding box center [800, 485] width 21 height 13
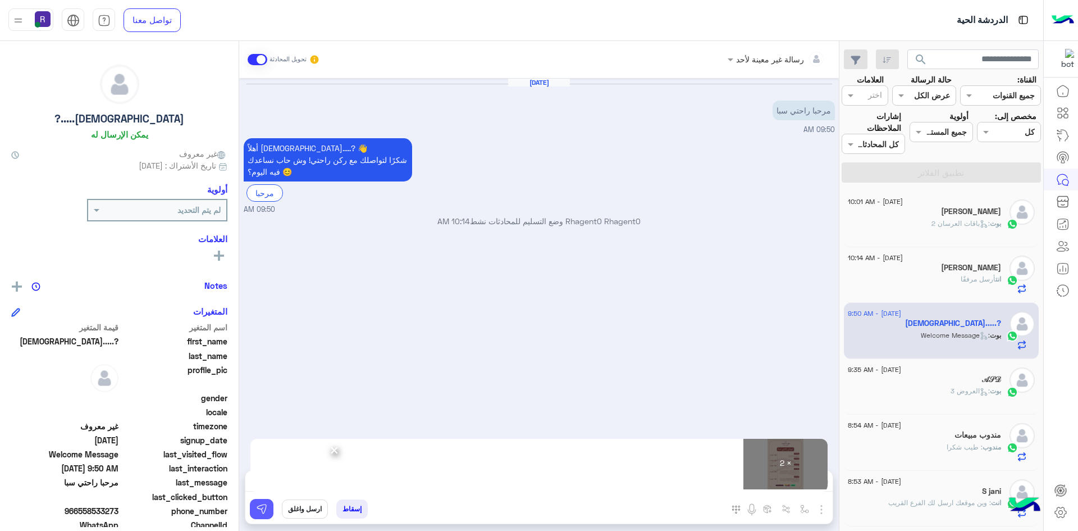
click at [264, 503] on button at bounding box center [262, 509] width 24 height 20
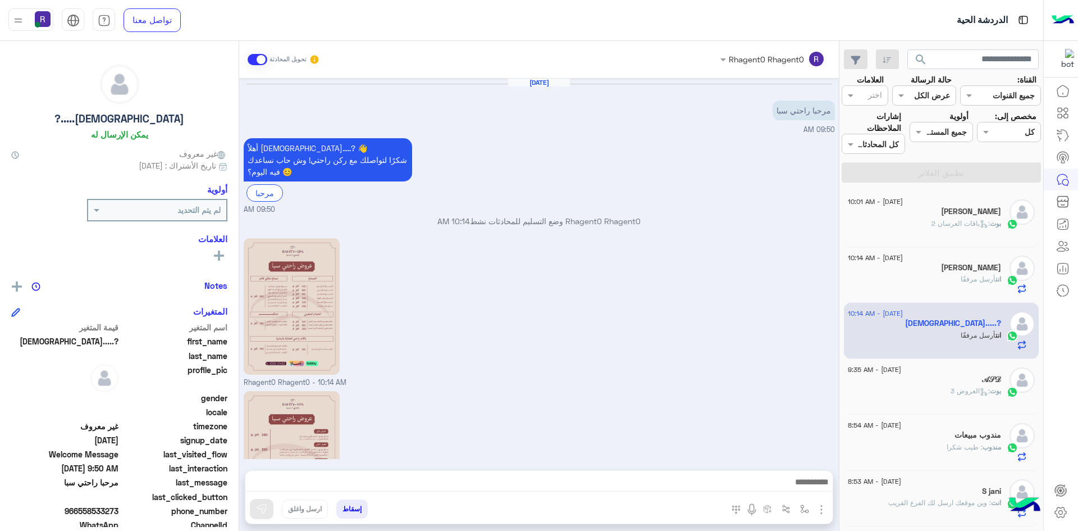
scroll to position [102, 0]
